Goal: Check status: Check status

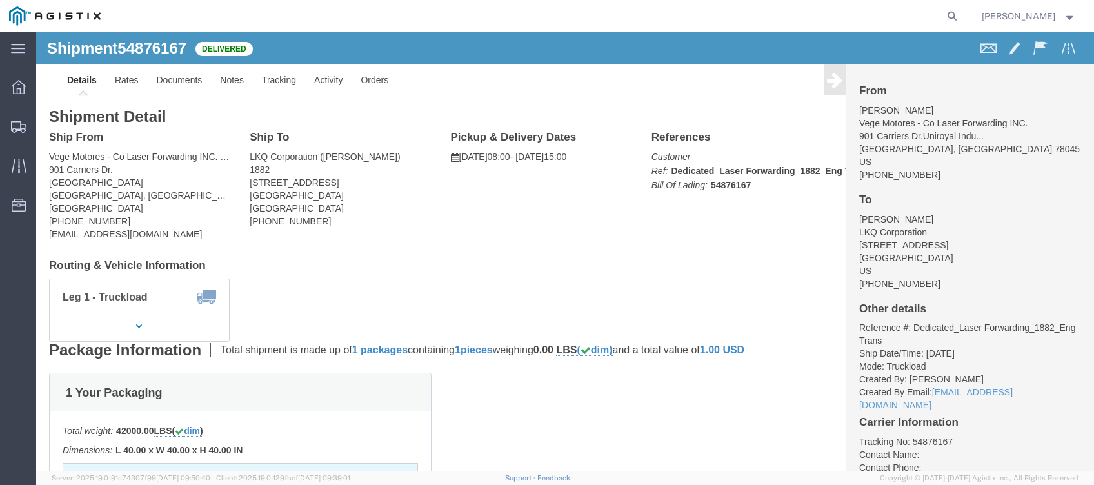
click at [978, 21] on nav "[PERSON_NAME]" at bounding box center [551, 16] width 1085 height 32
click at [963, 21] on form at bounding box center [952, 16] width 21 height 32
click at [961, 17] on icon at bounding box center [952, 16] width 18 height 18
click at [818, 5] on input "search" at bounding box center [747, 16] width 392 height 31
click at [812, 13] on input "search" at bounding box center [747, 16] width 392 height 31
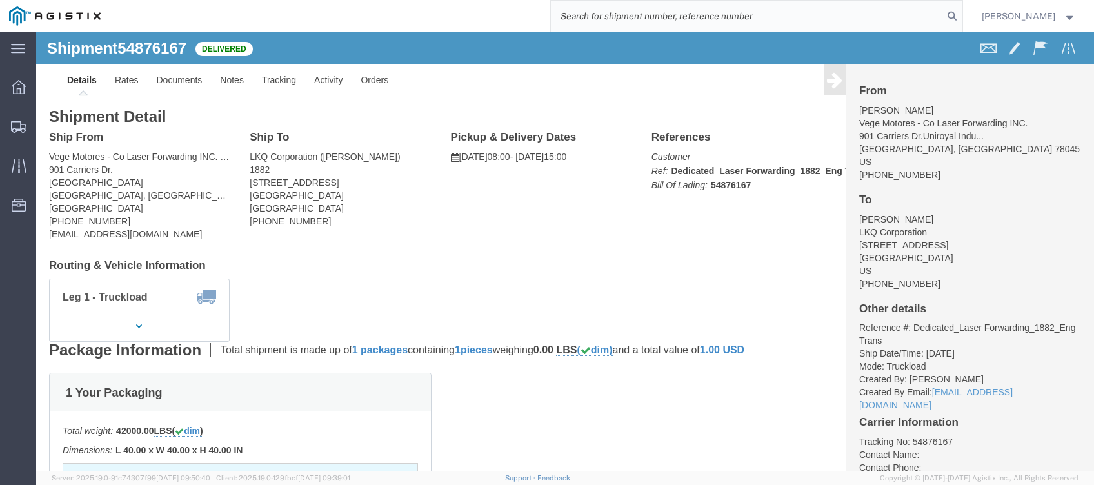
paste input "56832398"
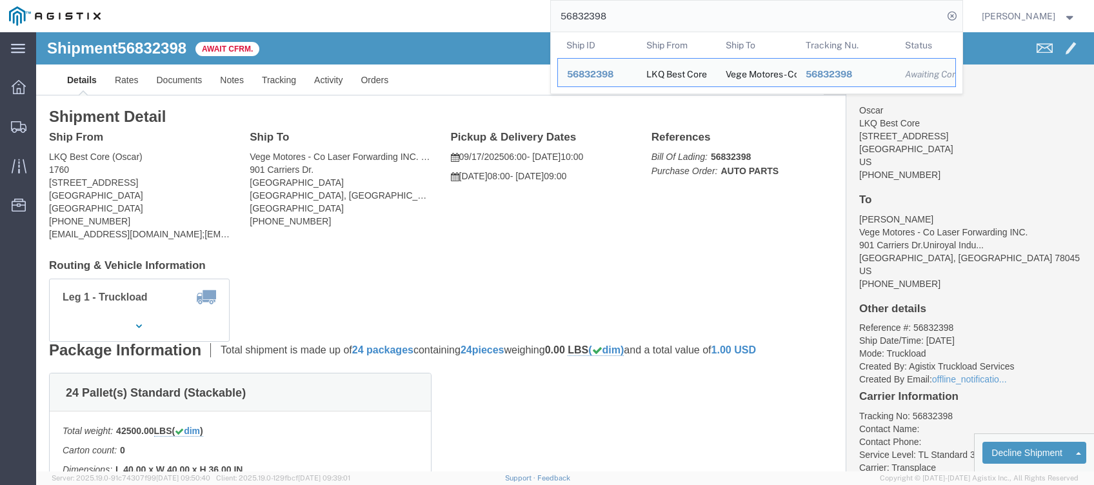
click div "Ship From LKQ Best Core (Oscar) 1760 [STREET_ADDRESS] [PHONE_NUMBER] [EMAIL_ADD…"
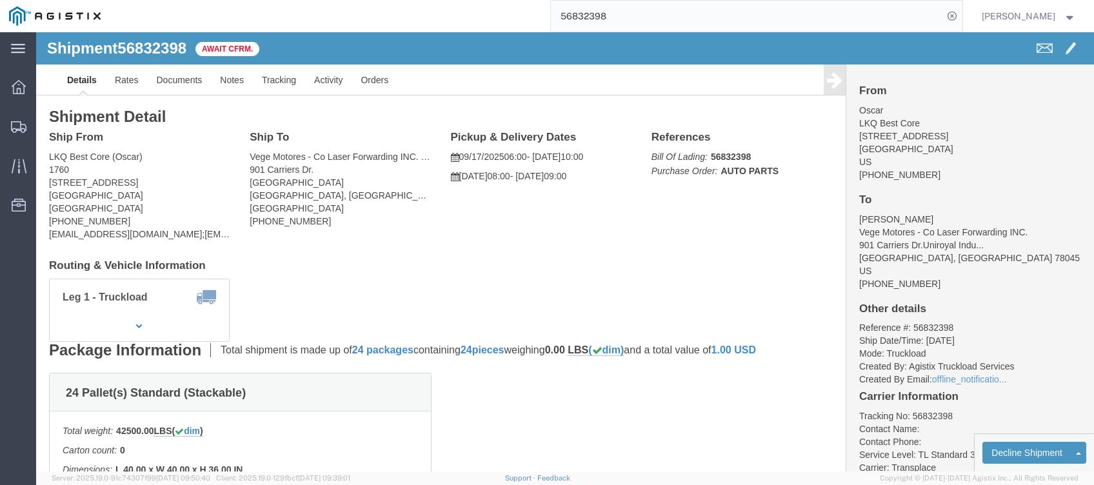
click at [579, 15] on input "56832398" at bounding box center [747, 16] width 392 height 31
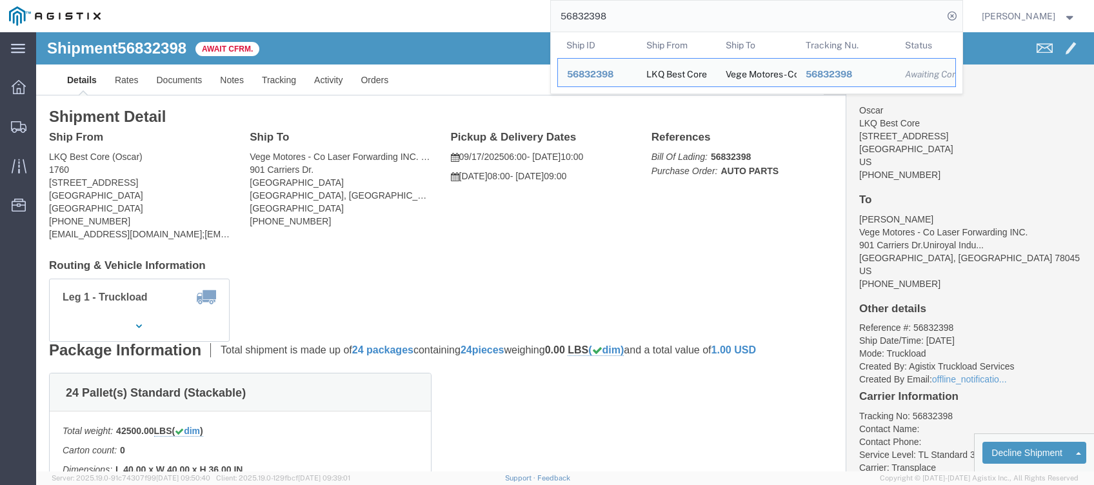
click at [579, 15] on input "56832398" at bounding box center [747, 16] width 392 height 31
paste input "410"
click at [695, 19] on input "56832410" at bounding box center [747, 16] width 392 height 31
paste input "3"
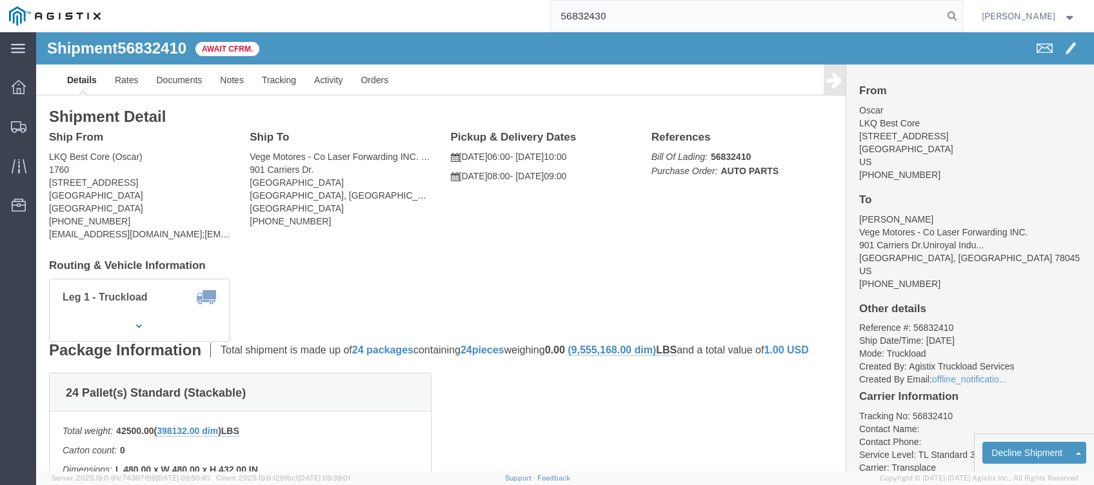
type input "56832430"
